Goal: Check status: Check status

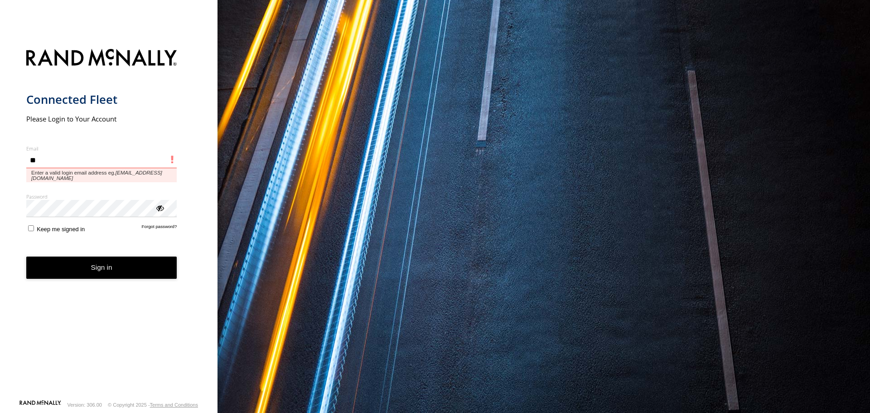
type input "**********"
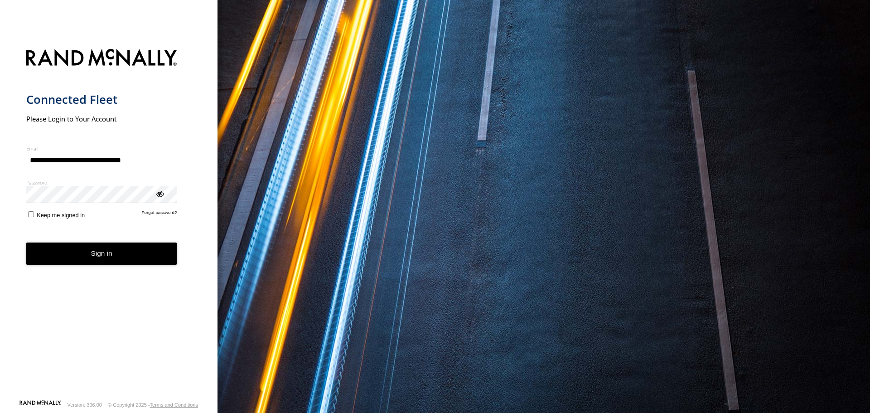
click at [112, 255] on button "Sign in" at bounding box center [101, 253] width 151 height 22
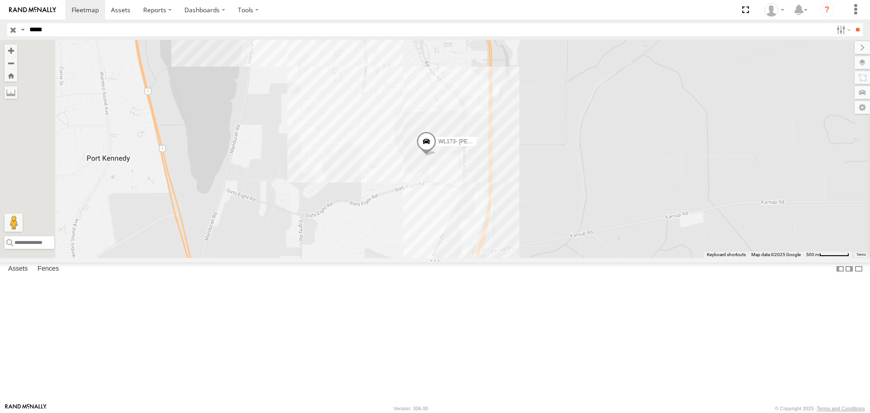
drag, startPoint x: 50, startPoint y: 31, endPoint x: 0, endPoint y: 31, distance: 49.9
click at [0, 31] on header "Search Query Asset ID Asset Label Registration Manufacturer Model VIN Job ID" at bounding box center [435, 29] width 870 height 20
type input "*****"
click at [853, 23] on input "**" at bounding box center [858, 29] width 10 height 13
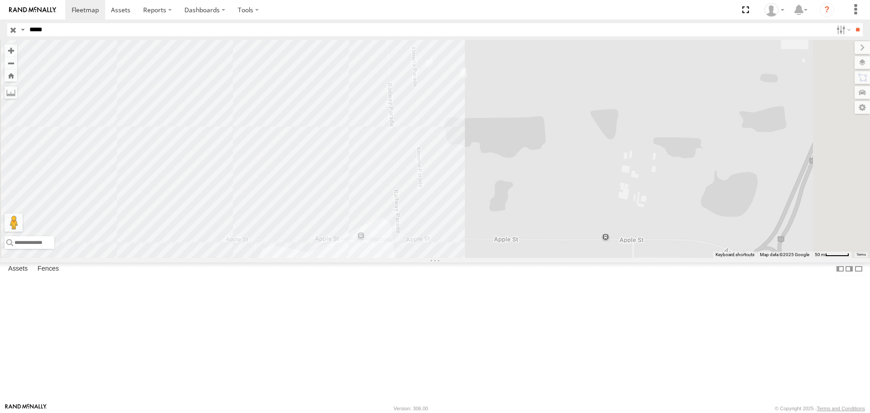
drag, startPoint x: 521, startPoint y: 214, endPoint x: 512, endPoint y: 134, distance: 81.2
click at [512, 134] on div "AD028-740B" at bounding box center [435, 149] width 870 height 218
click at [864, 62] on label at bounding box center [862, 62] width 15 height 13
click at [0, 0] on span "Basemaps" at bounding box center [0, 0] width 0 height 0
click at [0, 0] on span "Satellite + Roadmap" at bounding box center [0, 0] width 0 height 0
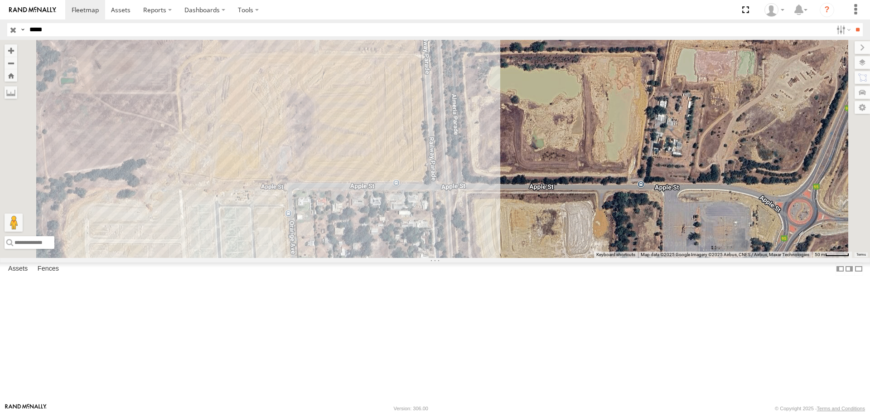
drag, startPoint x: 499, startPoint y: 259, endPoint x: 548, endPoint y: 208, distance: 70.2
click at [548, 208] on div "AD028-740B" at bounding box center [435, 149] width 870 height 218
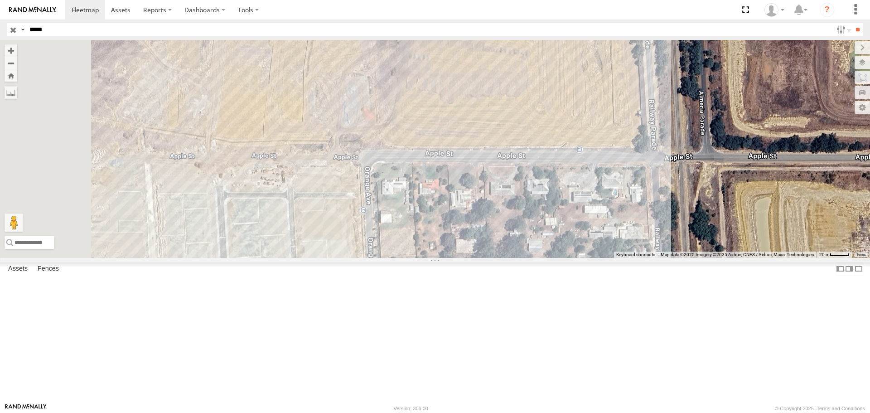
drag, startPoint x: 518, startPoint y: 266, endPoint x: 588, endPoint y: 252, distance: 72.0
click at [588, 252] on div "AD028-740B" at bounding box center [435, 149] width 870 height 218
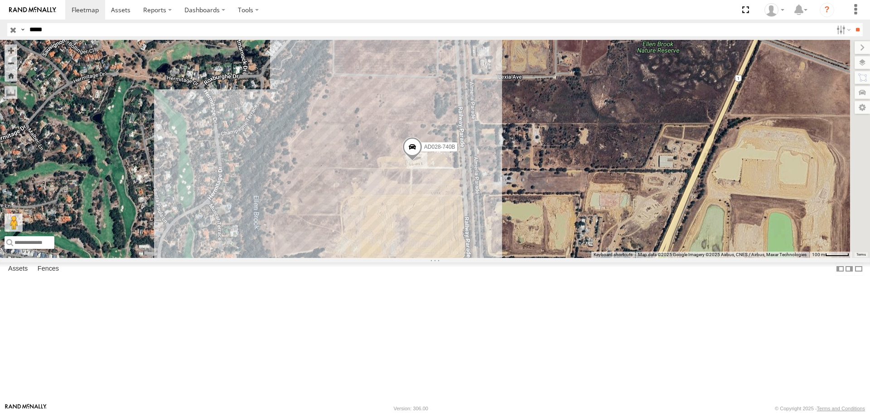
drag, startPoint x: 684, startPoint y: 199, endPoint x: 497, endPoint y: 347, distance: 238.2
click at [497, 257] on div "AD028-740B" at bounding box center [435, 149] width 870 height 218
